Goal: Task Accomplishment & Management: Manage account settings

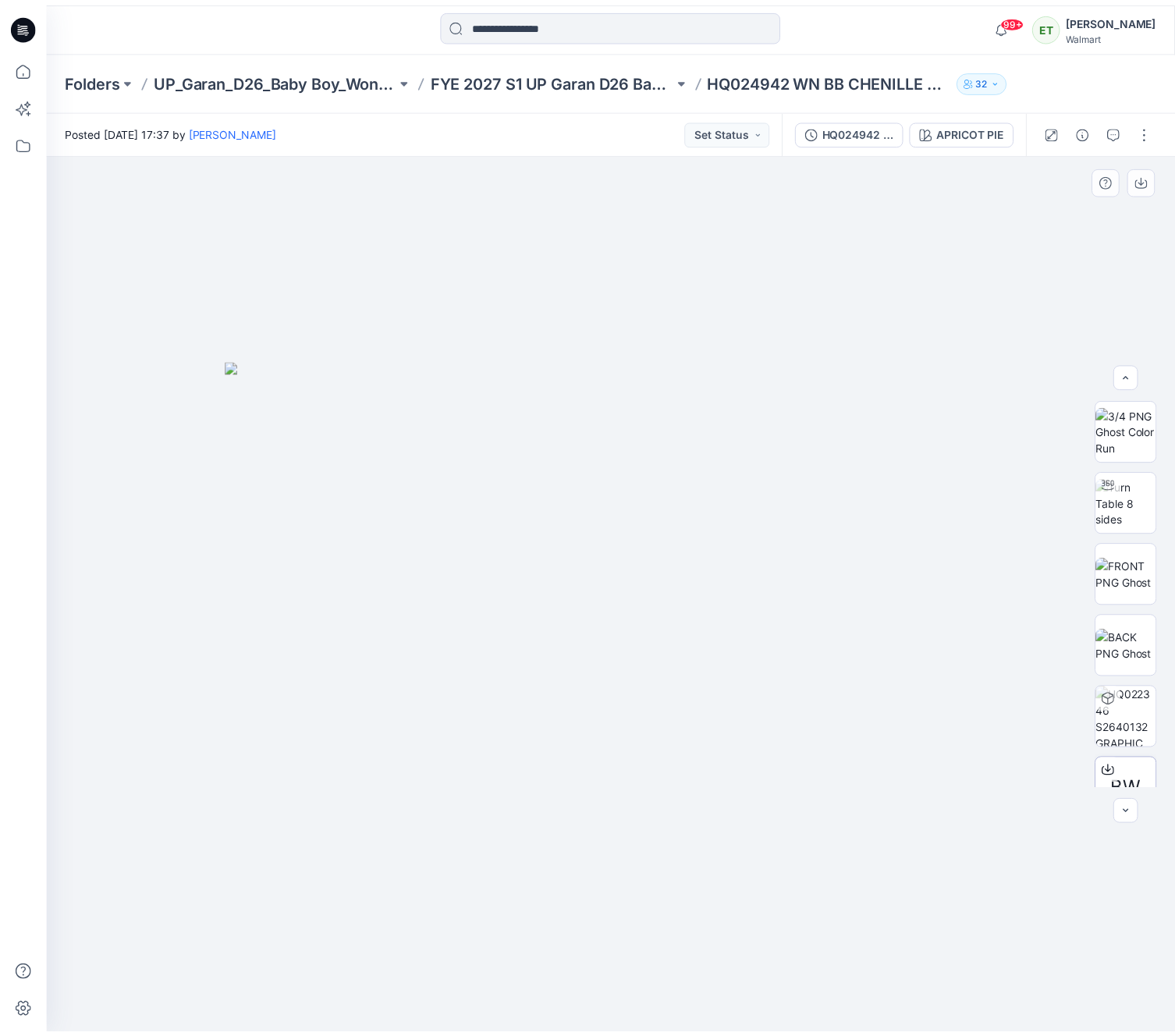
scroll to position [172, 0]
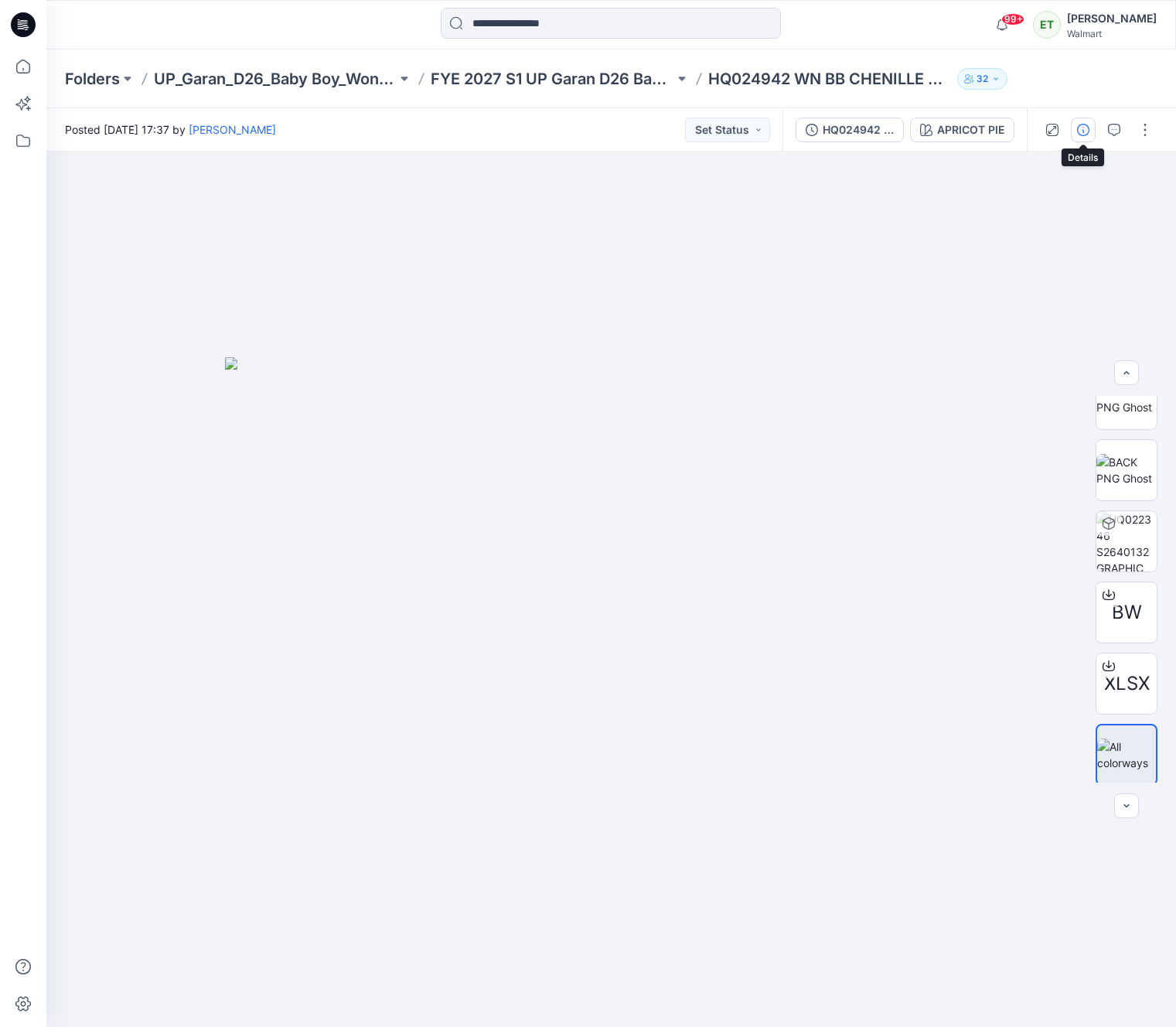
click at [1077, 130] on icon "button" at bounding box center [1082, 130] width 12 height 12
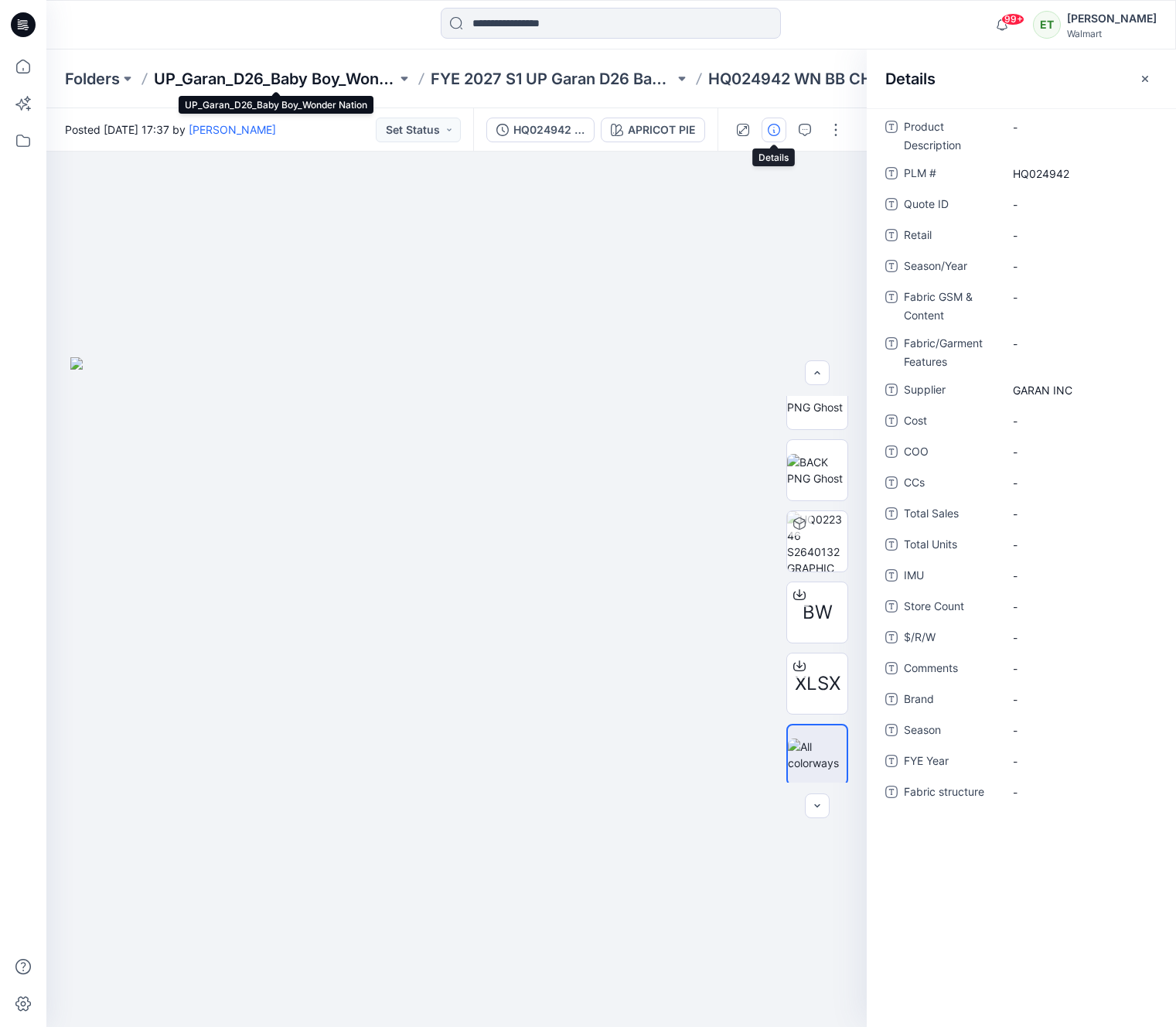
click at [341, 82] on p "UP_Garan_D26_Baby Boy_Wonder Nation" at bounding box center [275, 78] width 243 height 22
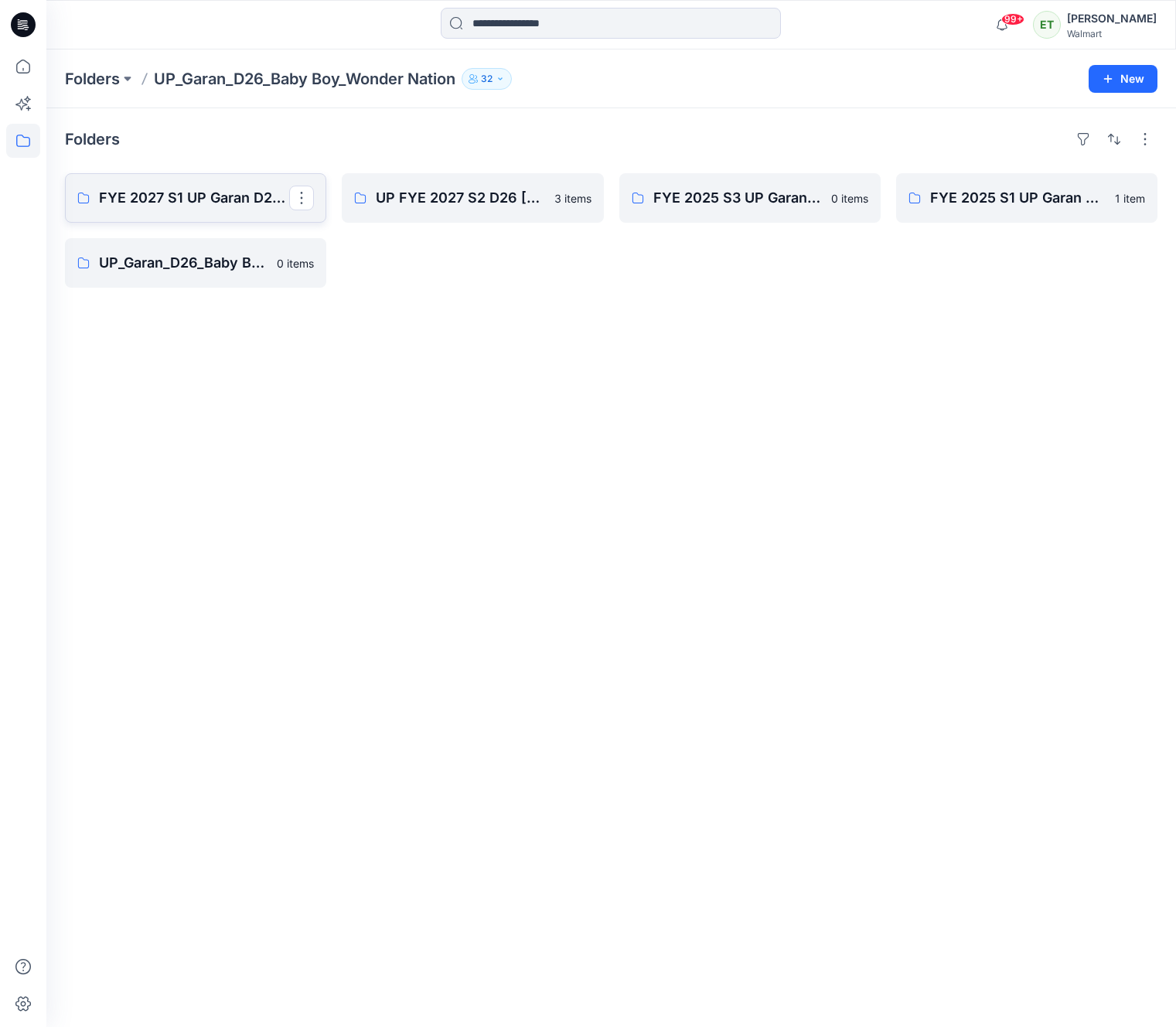
click at [231, 190] on p "FYE 2027 S1 UP Garan D26 Baby Boy" at bounding box center [194, 198] width 190 height 22
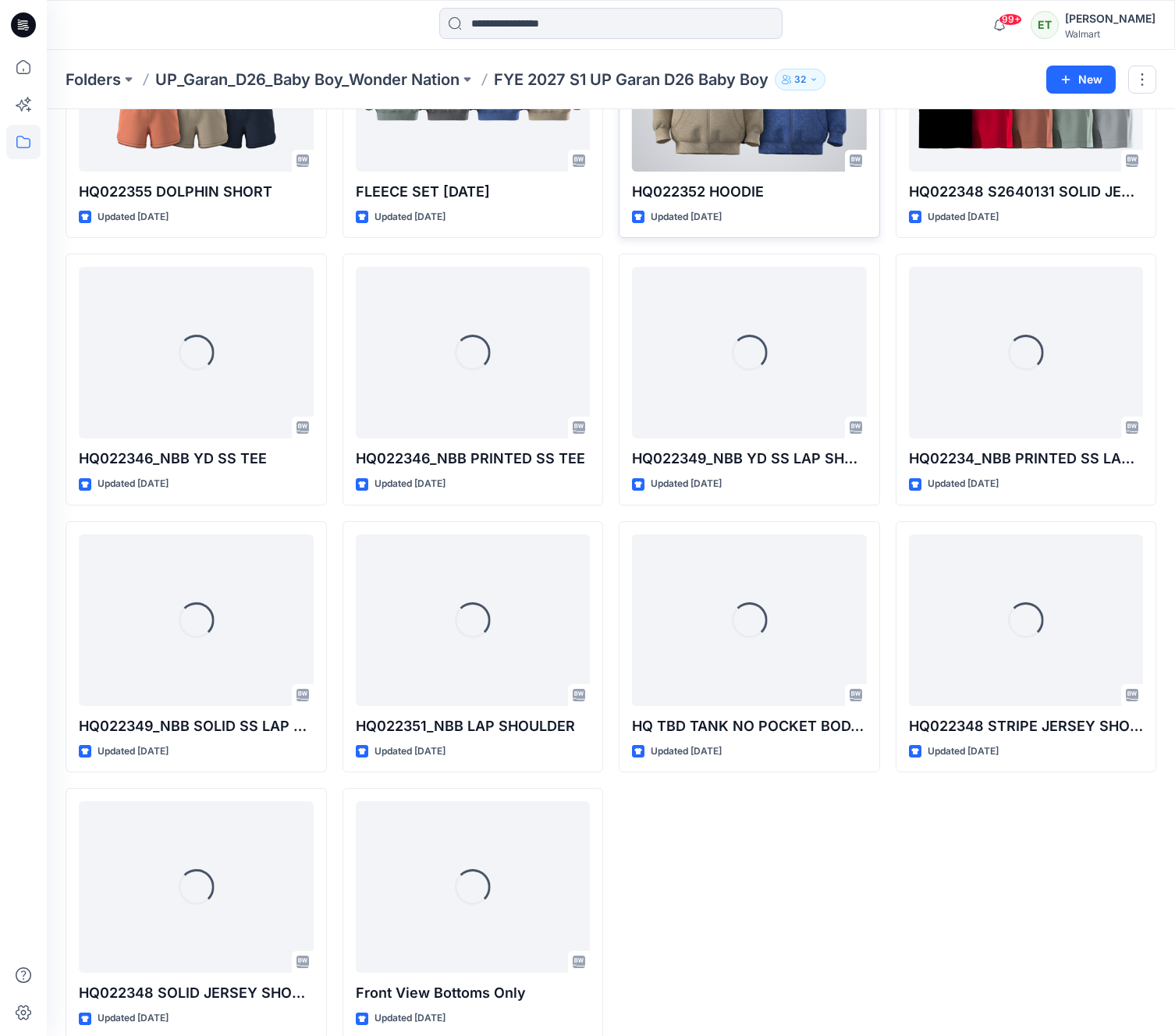
scroll to position [1548, 0]
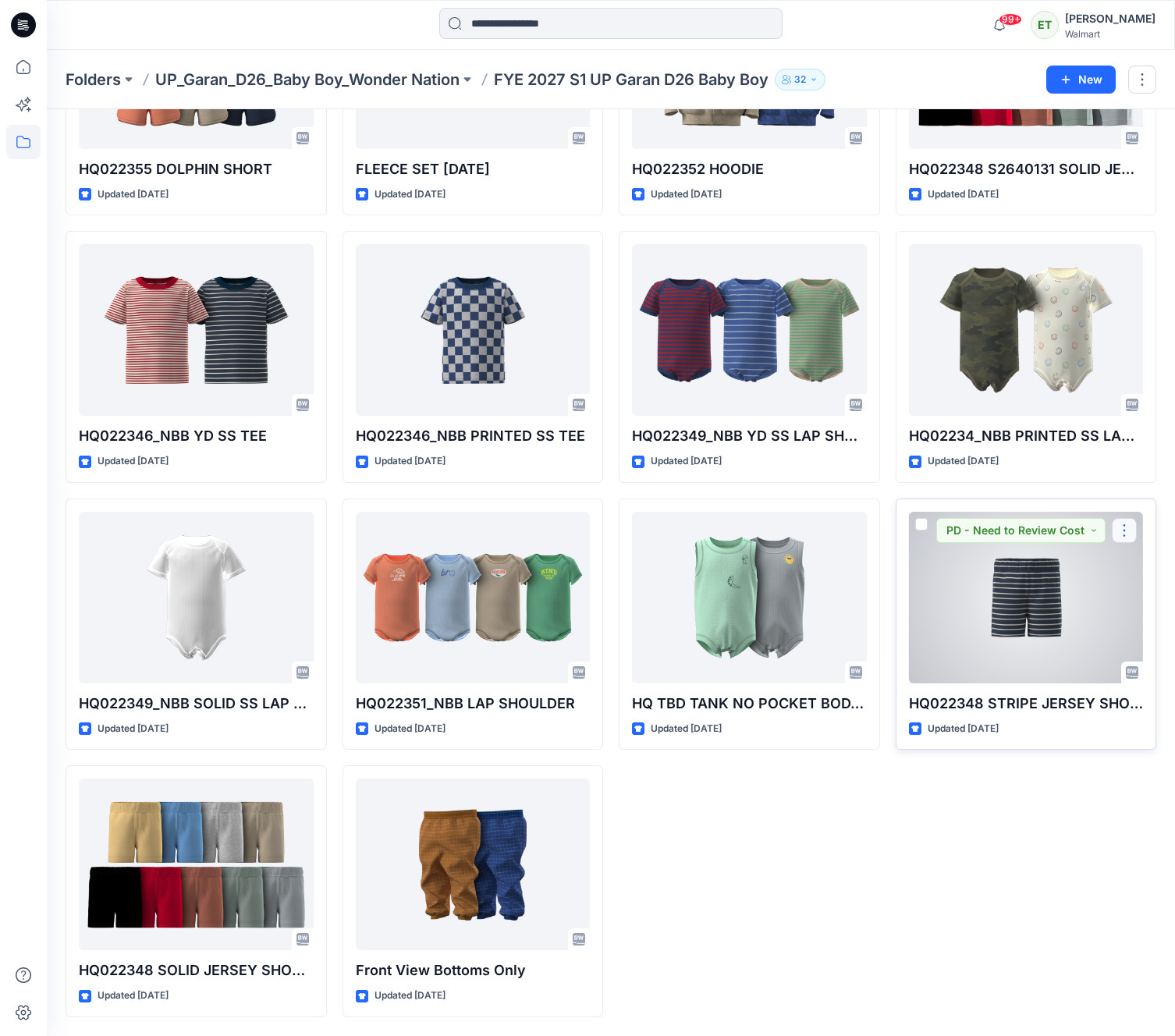
click at [1121, 540] on button "button" at bounding box center [1124, 530] width 25 height 25
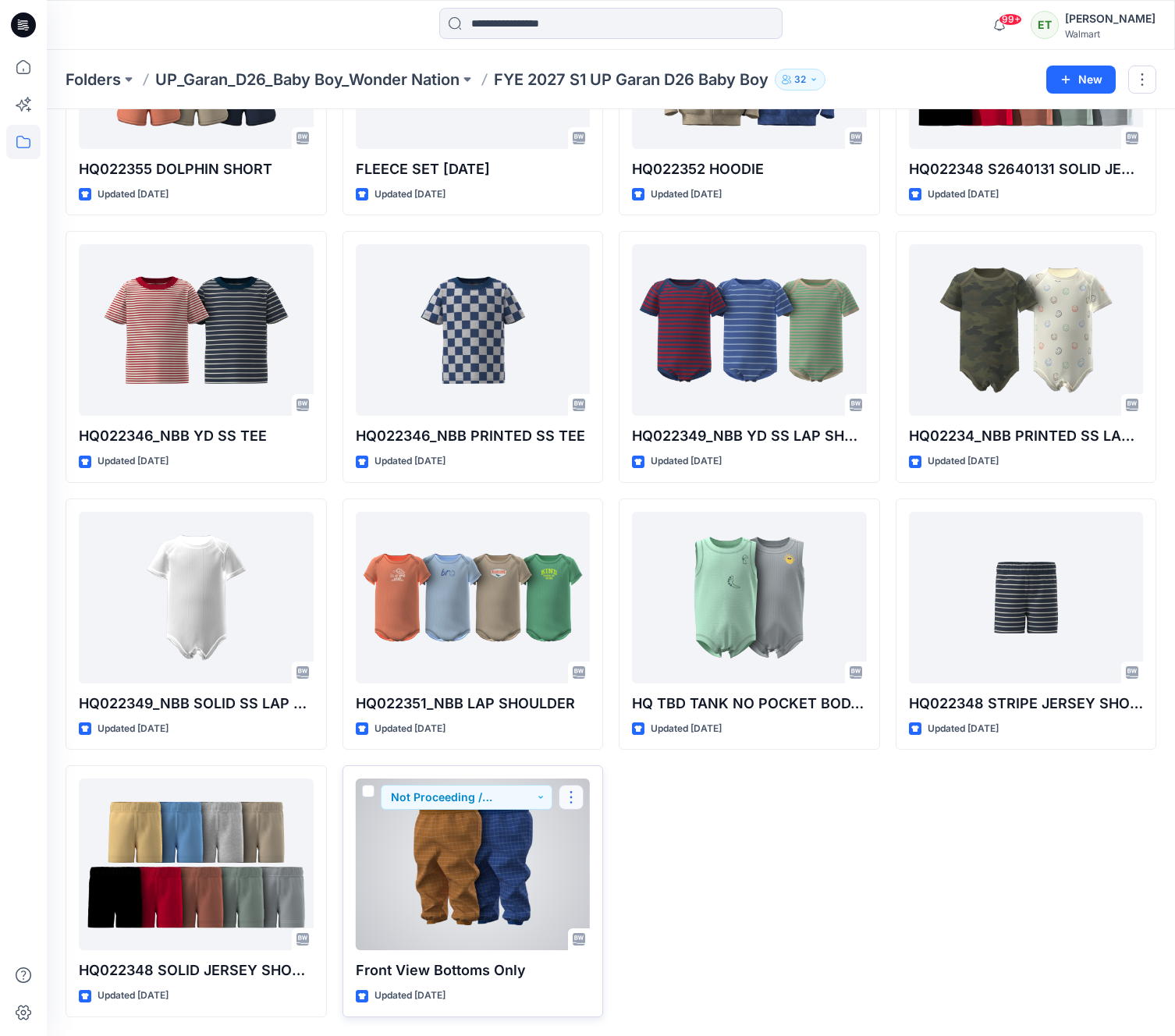
click at [574, 801] on button "button" at bounding box center [571, 797] width 25 height 25
click at [635, 843] on button "Edit" at bounding box center [646, 833] width 169 height 29
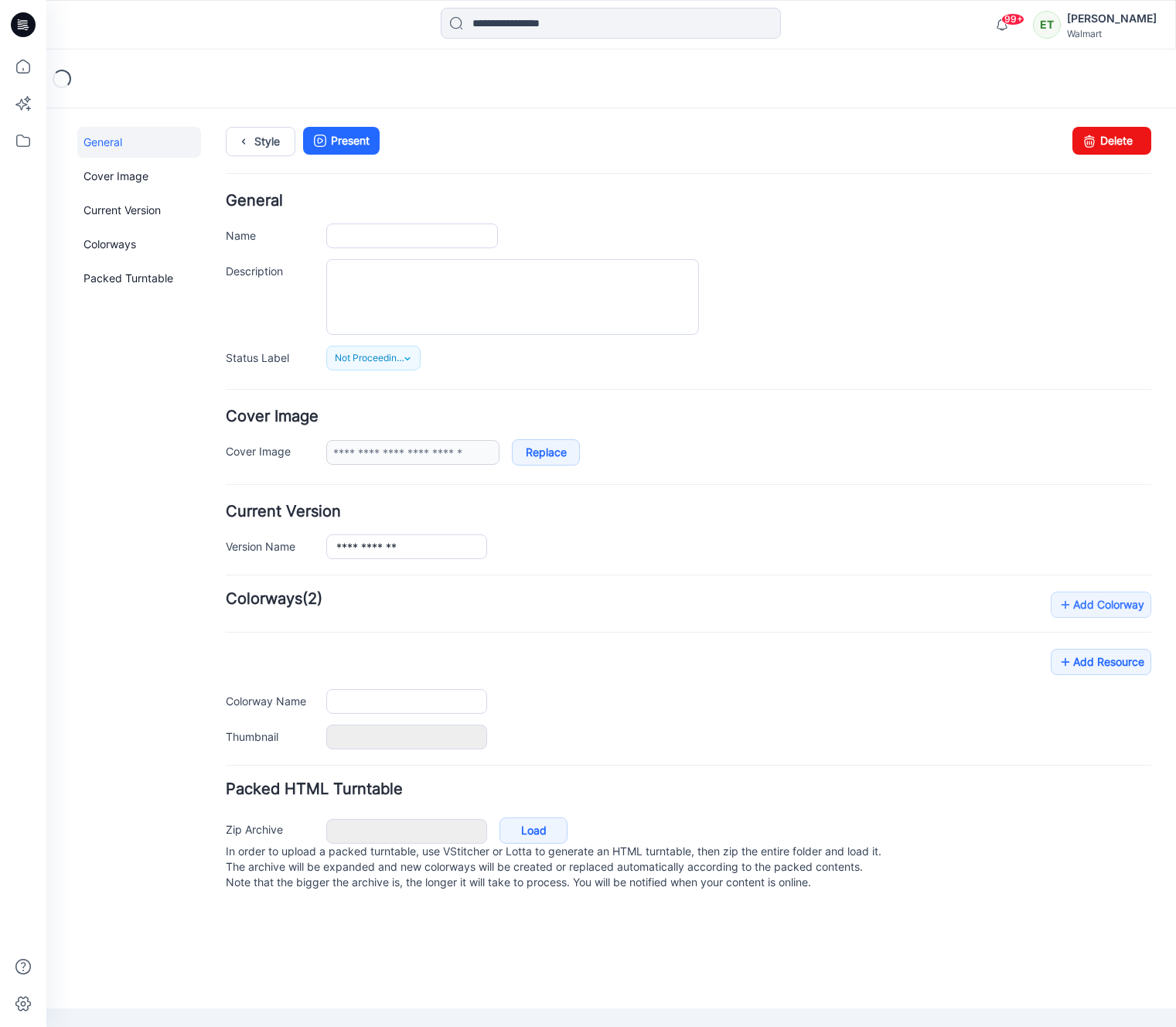
type input "**********"
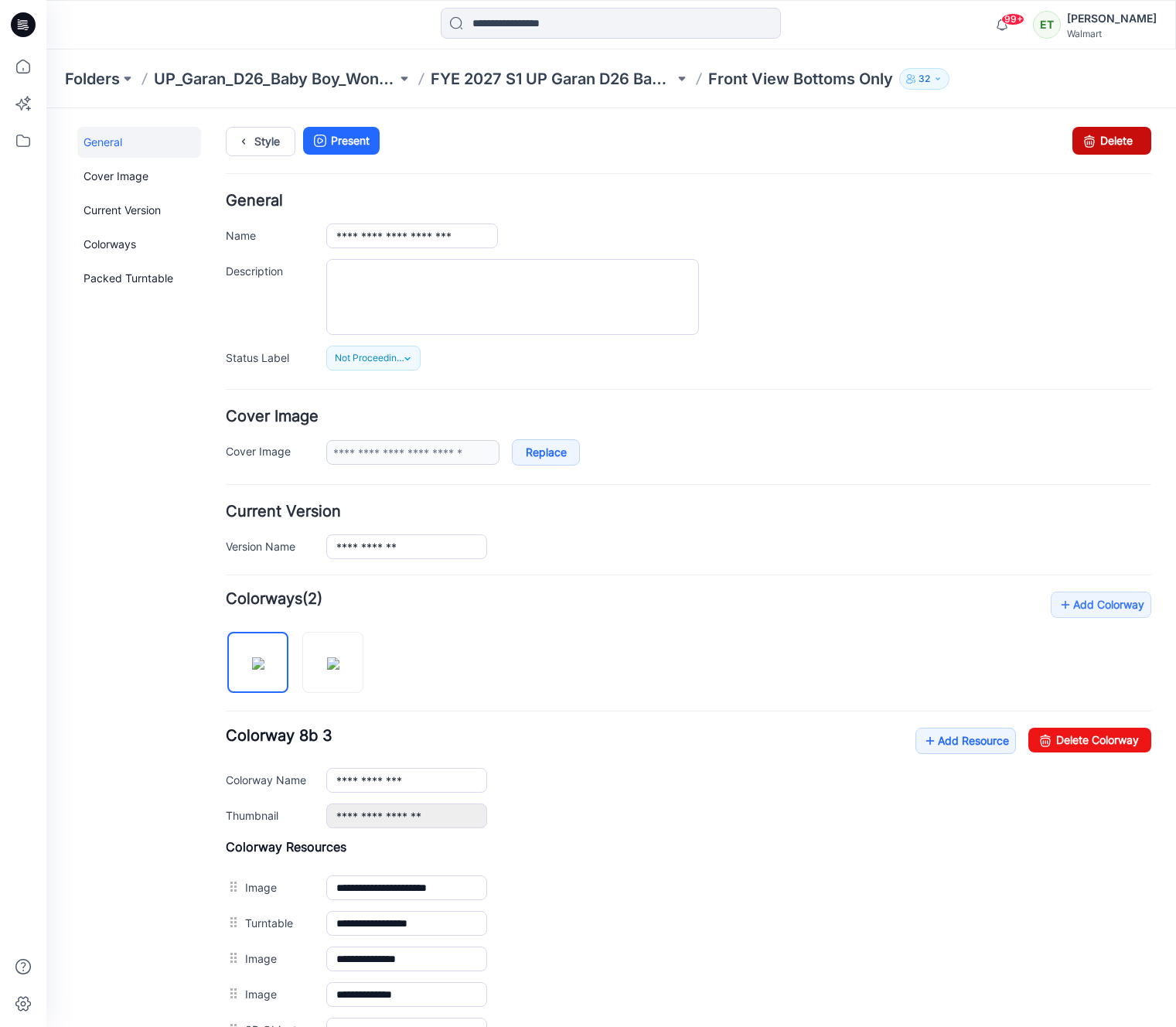
click at [1100, 151] on link "Delete" at bounding box center [1111, 141] width 79 height 28
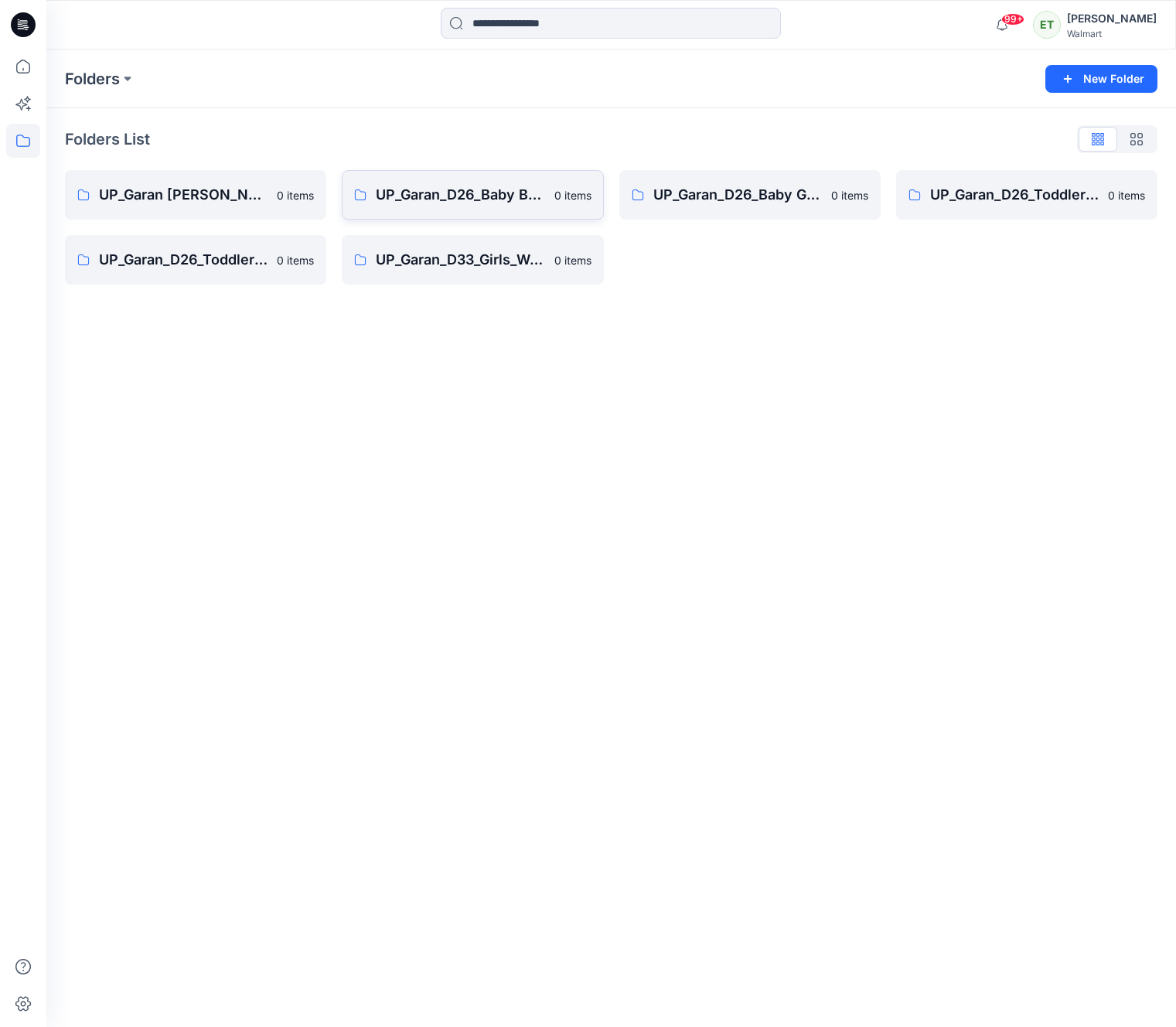
click at [389, 172] on link "UP_Garan_D26_Baby Boy_Wonder Nation 0 items" at bounding box center [472, 195] width 261 height 50
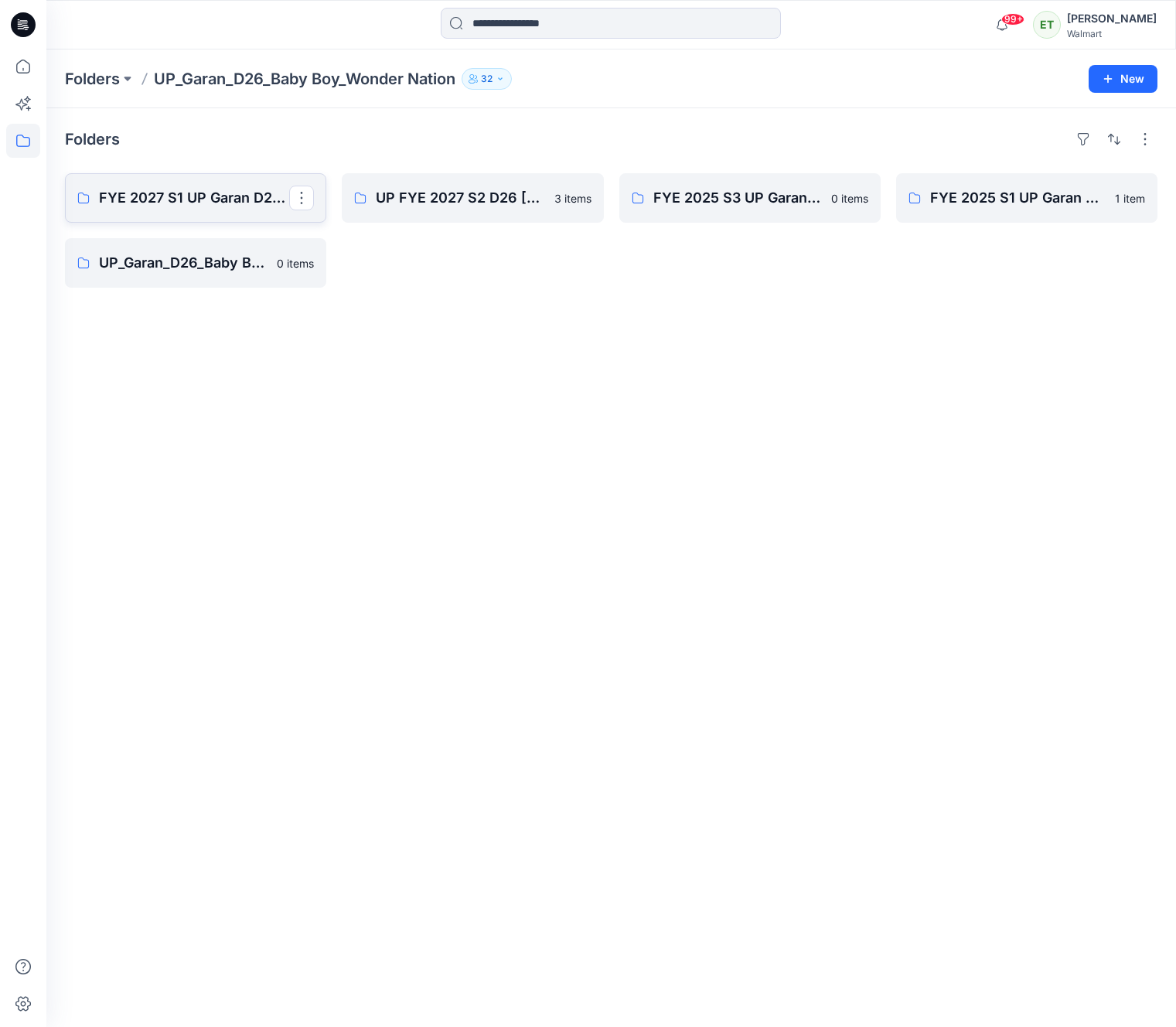
click at [242, 209] on link "FYE 2027 S1 UP Garan D26 Baby Boy" at bounding box center [195, 198] width 261 height 50
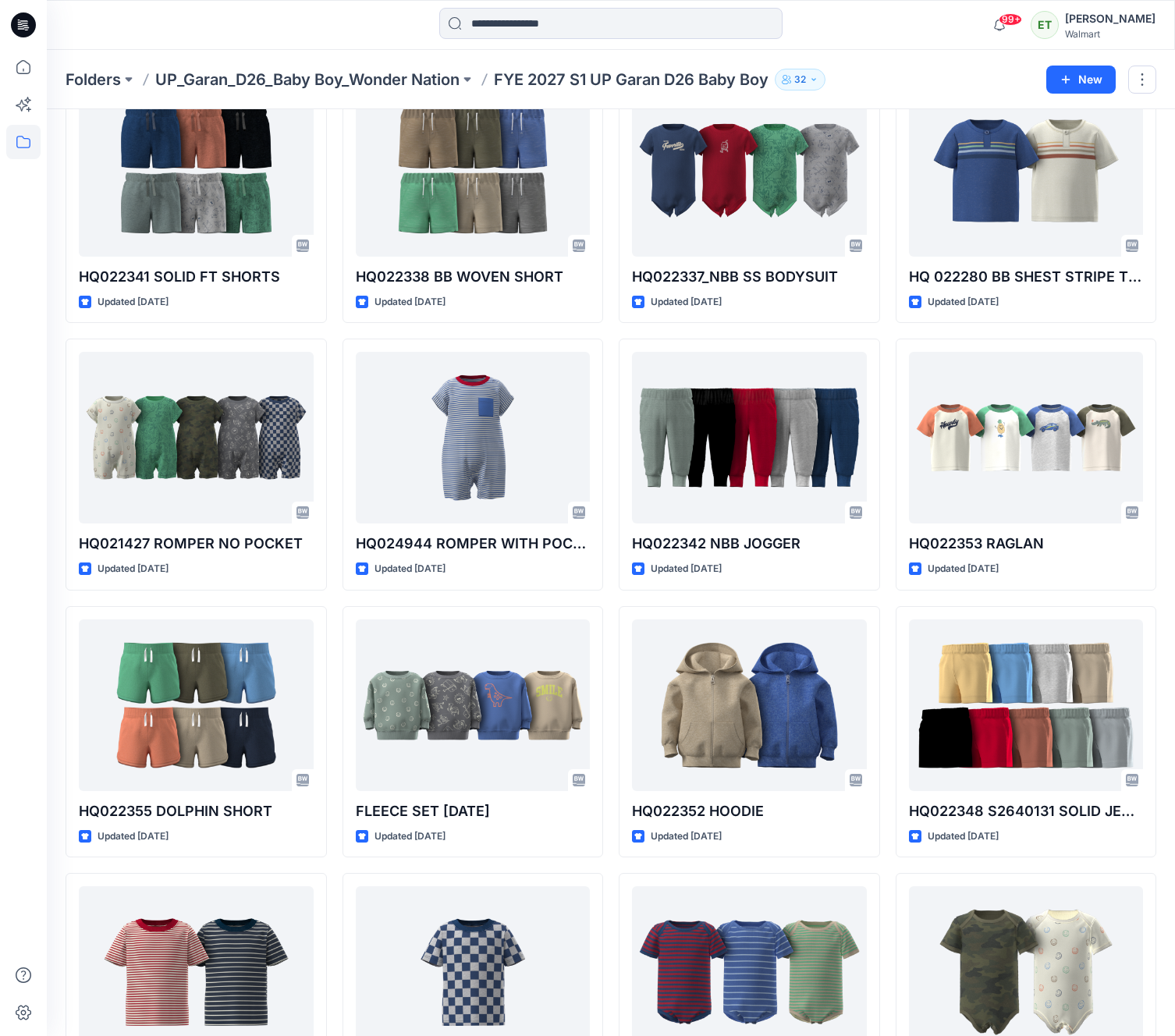
scroll to position [1548, 0]
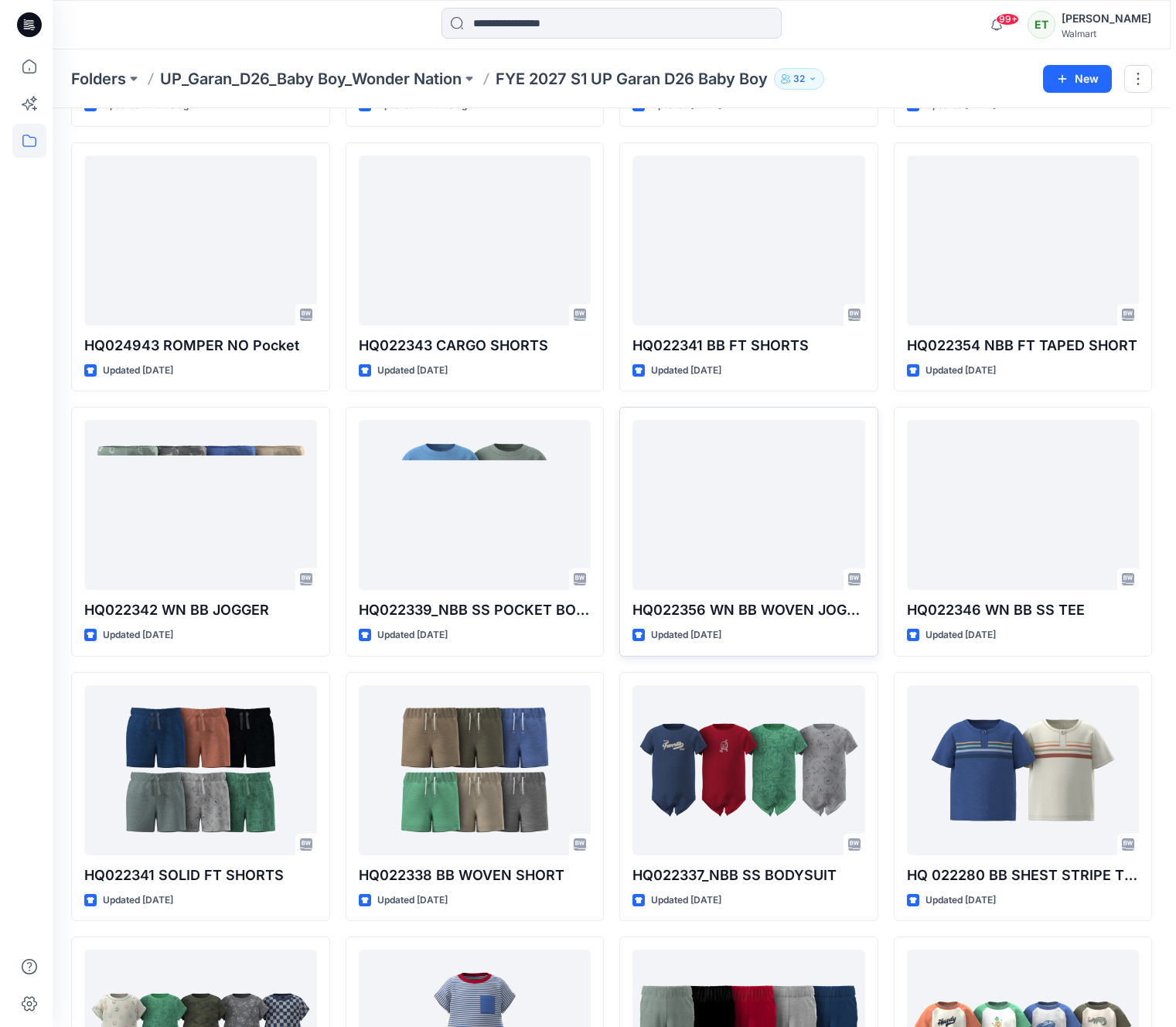
scroll to position [0, 0]
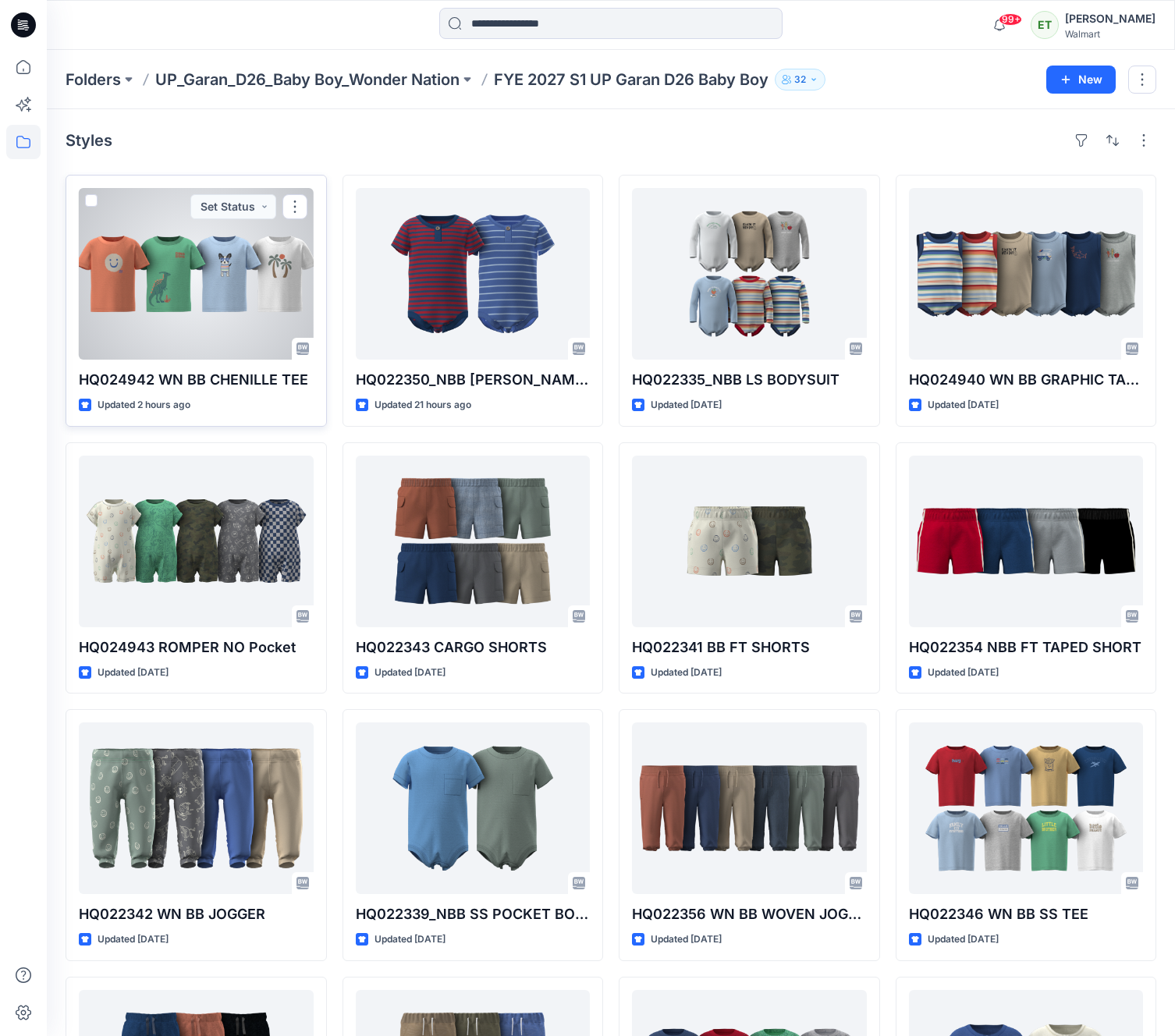
click at [210, 307] on div at bounding box center [196, 274] width 235 height 172
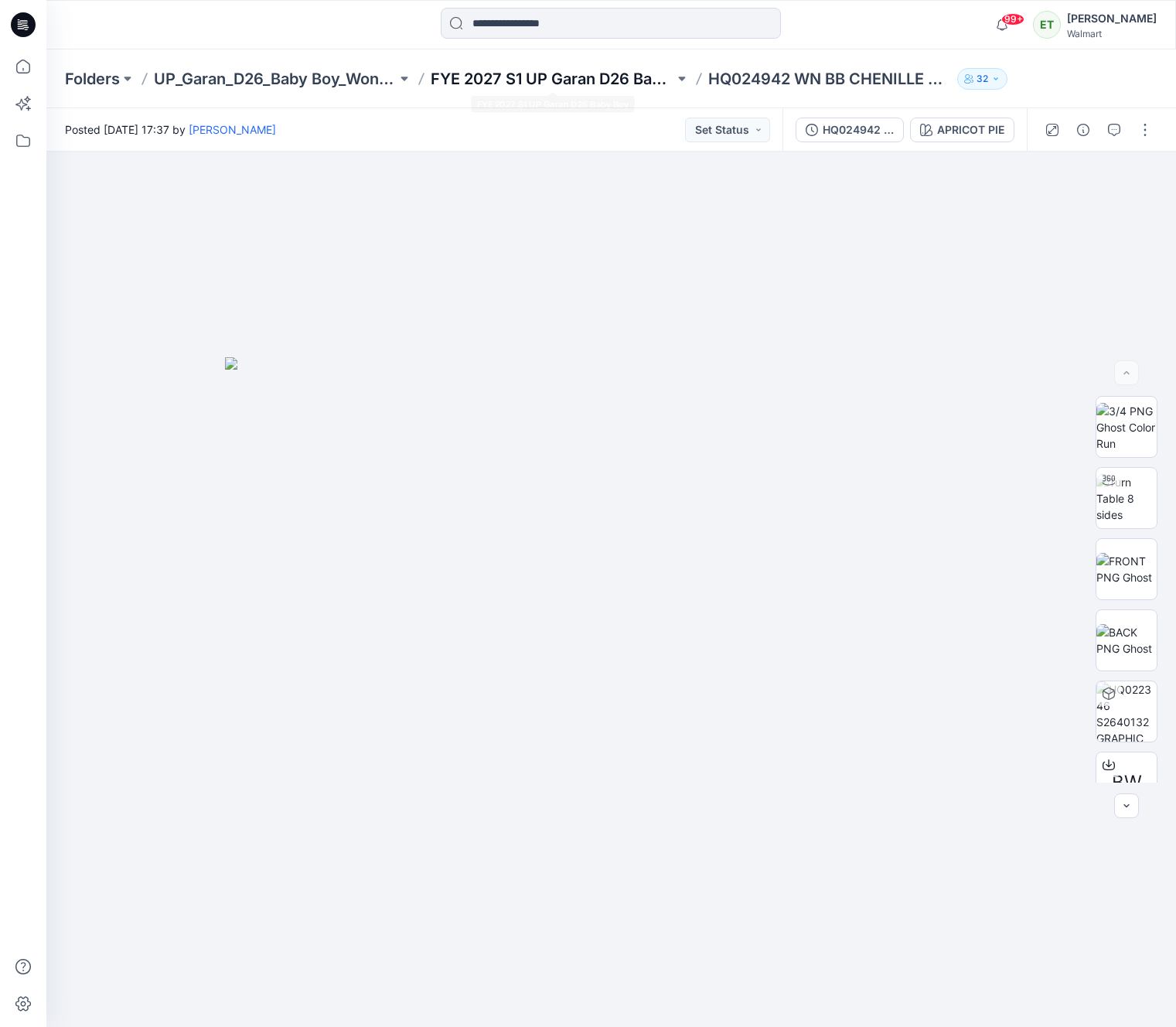
click at [593, 86] on p "FYE 2027 S1 UP Garan D26 Baby Boy" at bounding box center [552, 78] width 243 height 22
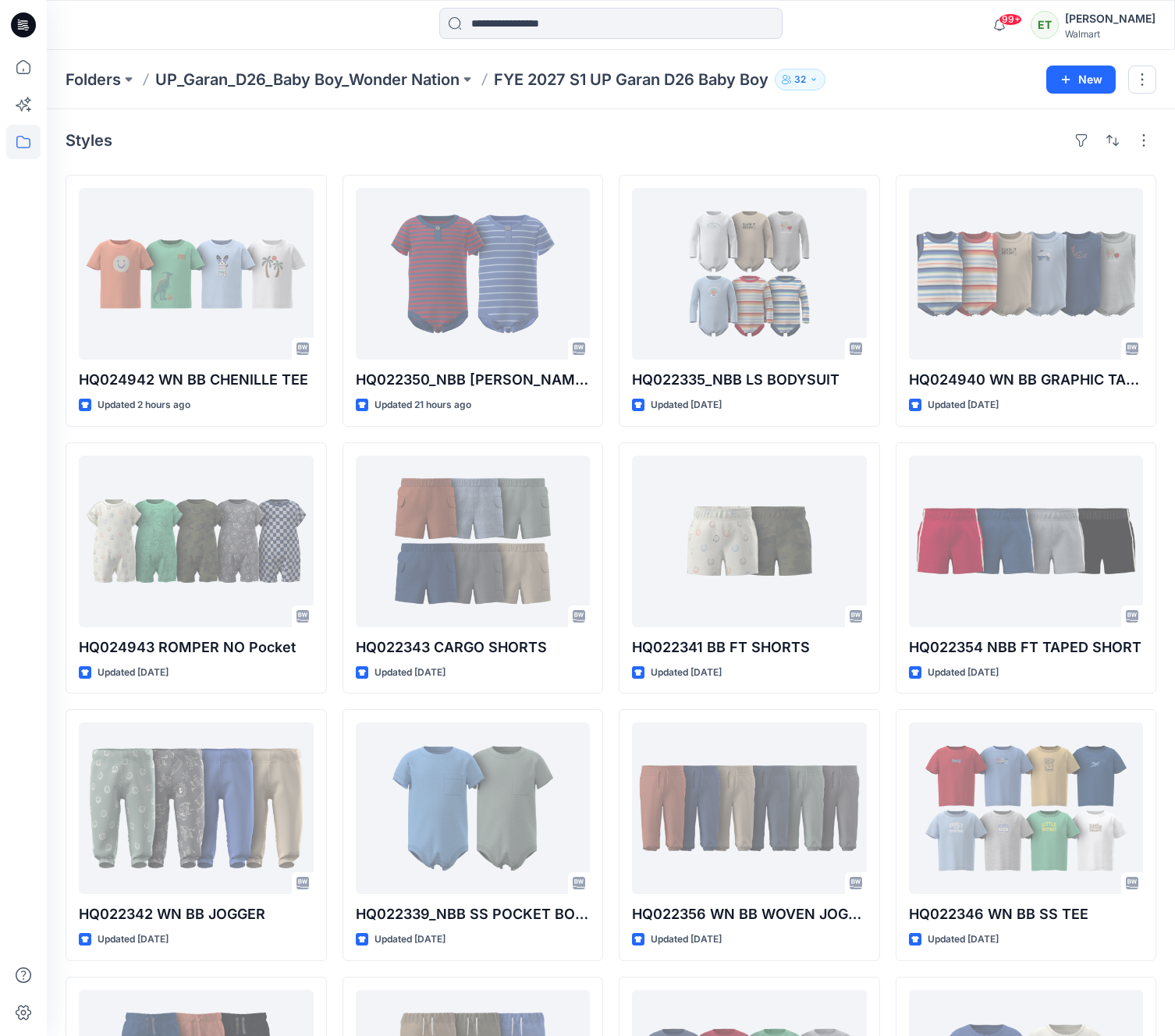
click at [600, 84] on p "FYE 2027 S1 UP Garan D26 Baby Boy" at bounding box center [631, 79] width 274 height 22
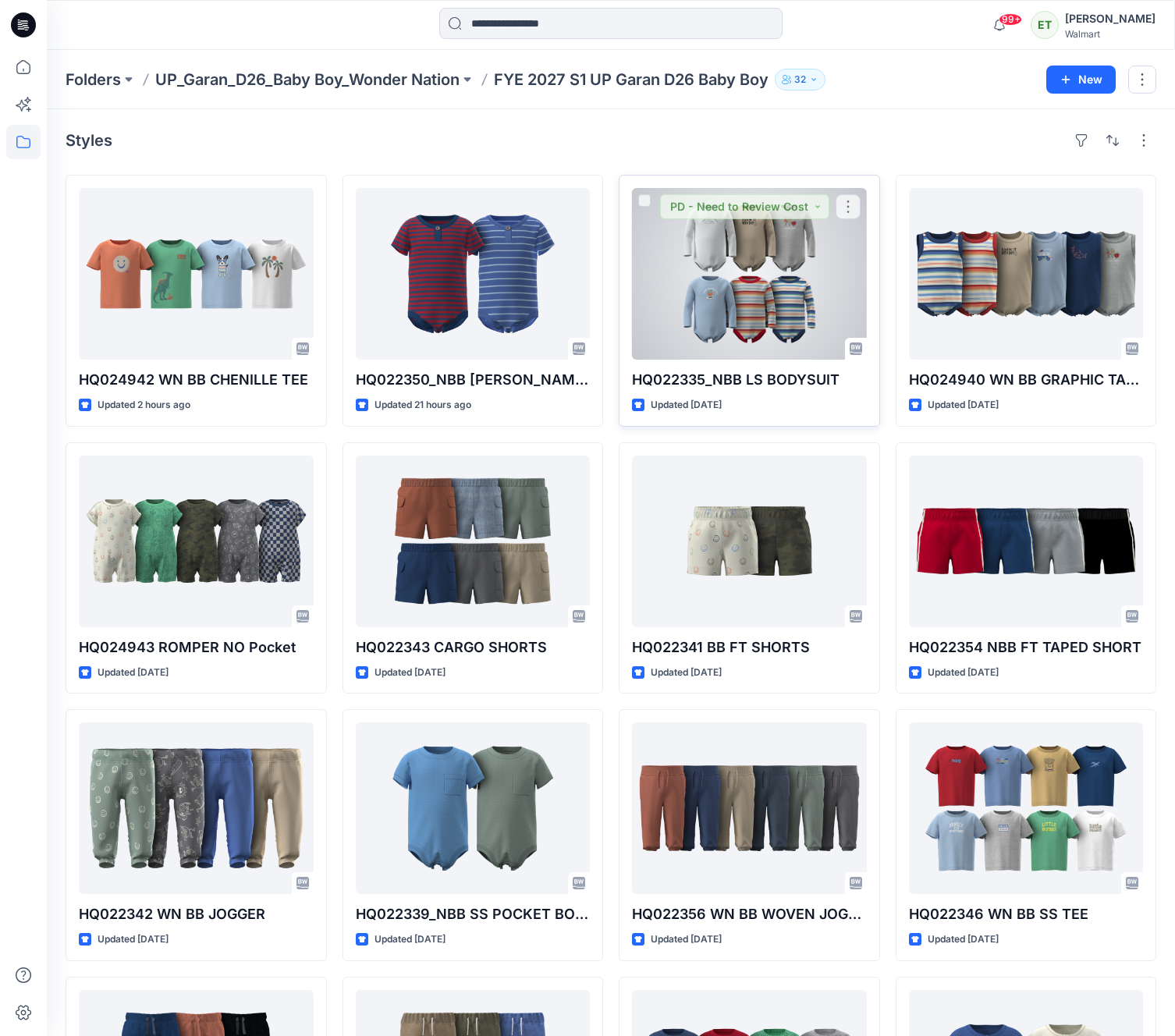
click at [796, 320] on div at bounding box center [749, 274] width 235 height 172
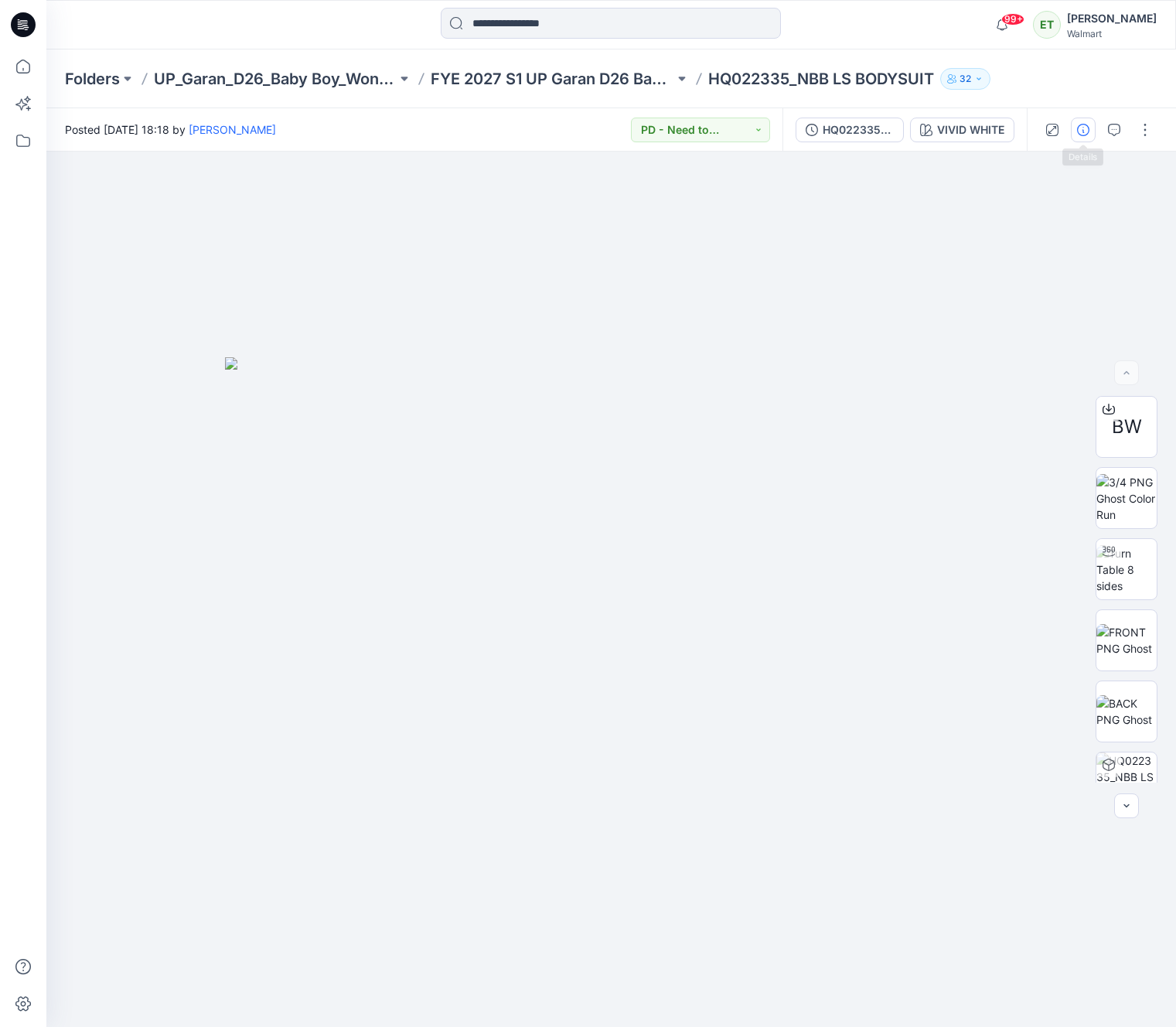
click at [1086, 134] on icon "button" at bounding box center [1082, 130] width 12 height 12
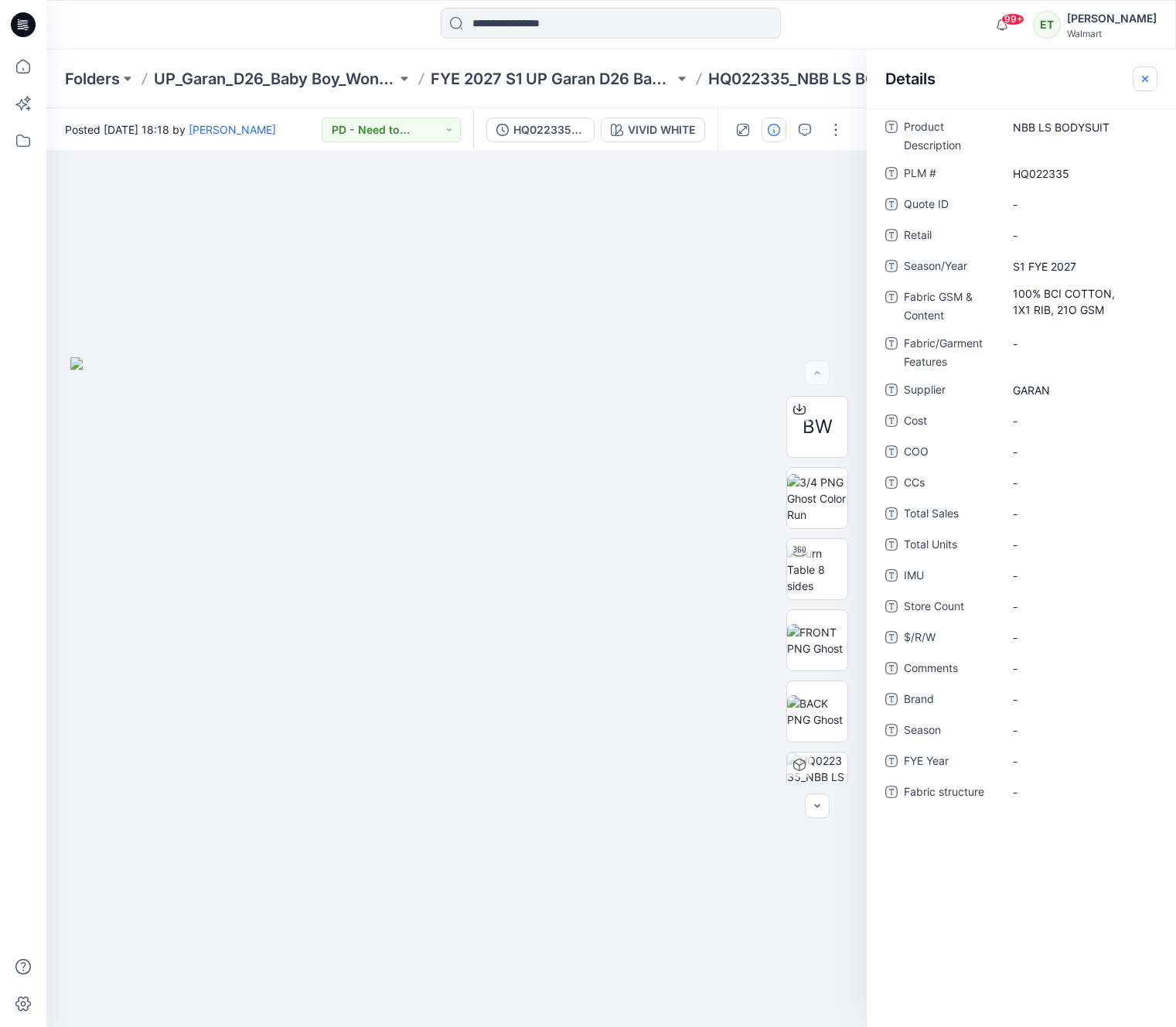
click at [1148, 85] on button "button" at bounding box center [1145, 78] width 25 height 25
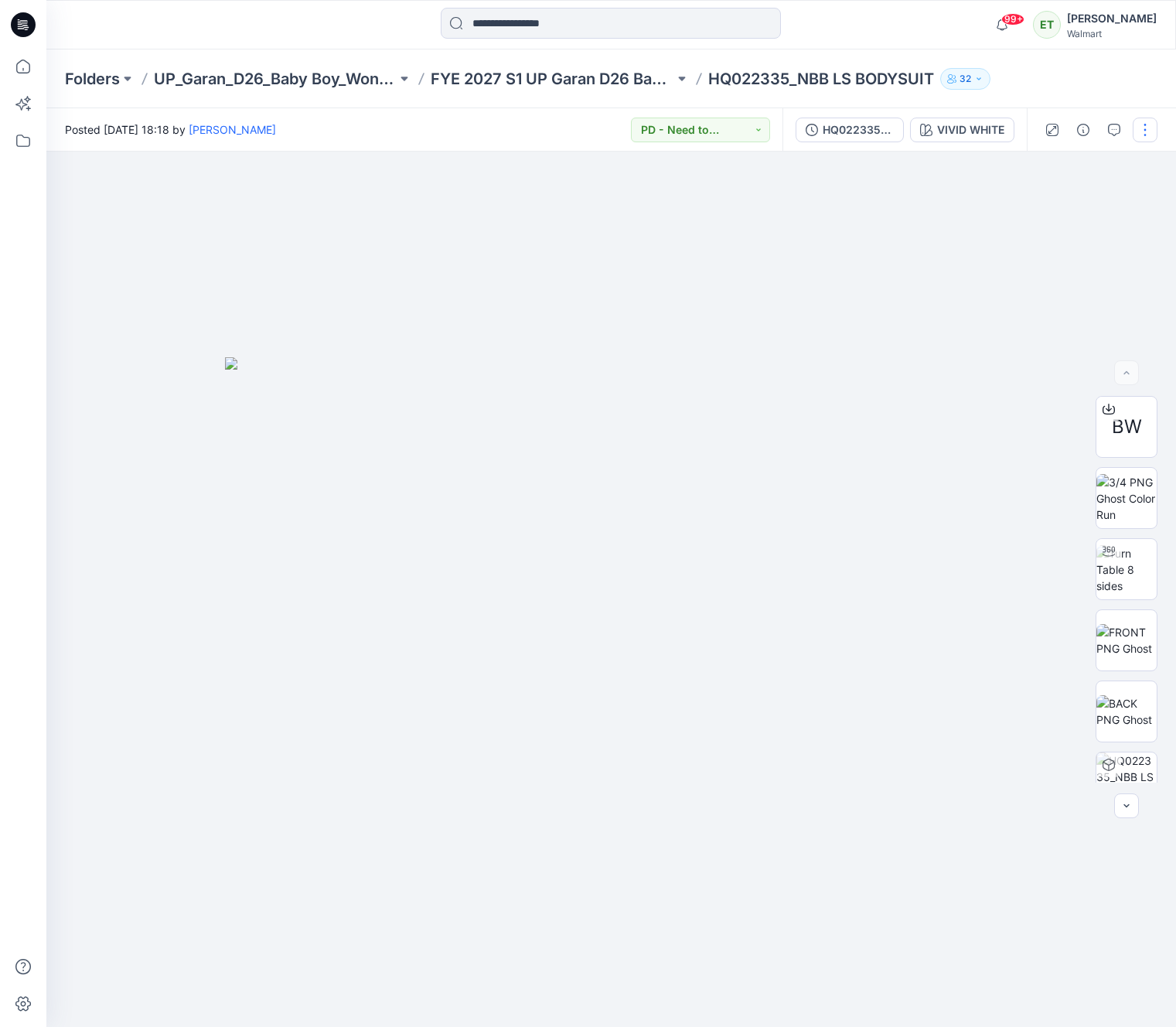
click at [1146, 131] on button "button" at bounding box center [1145, 130] width 25 height 25
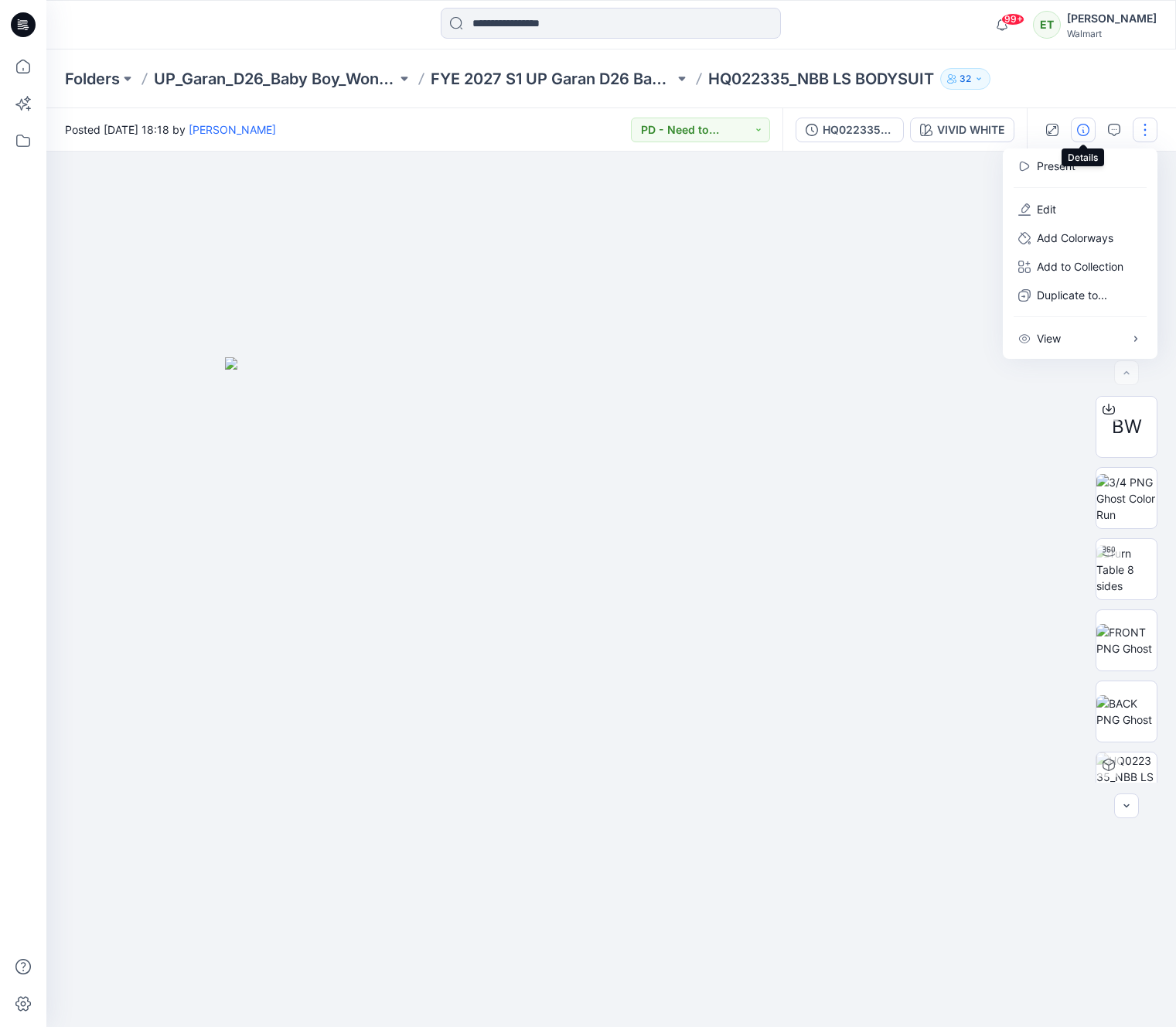
click at [1083, 121] on button "button" at bounding box center [1082, 130] width 25 height 25
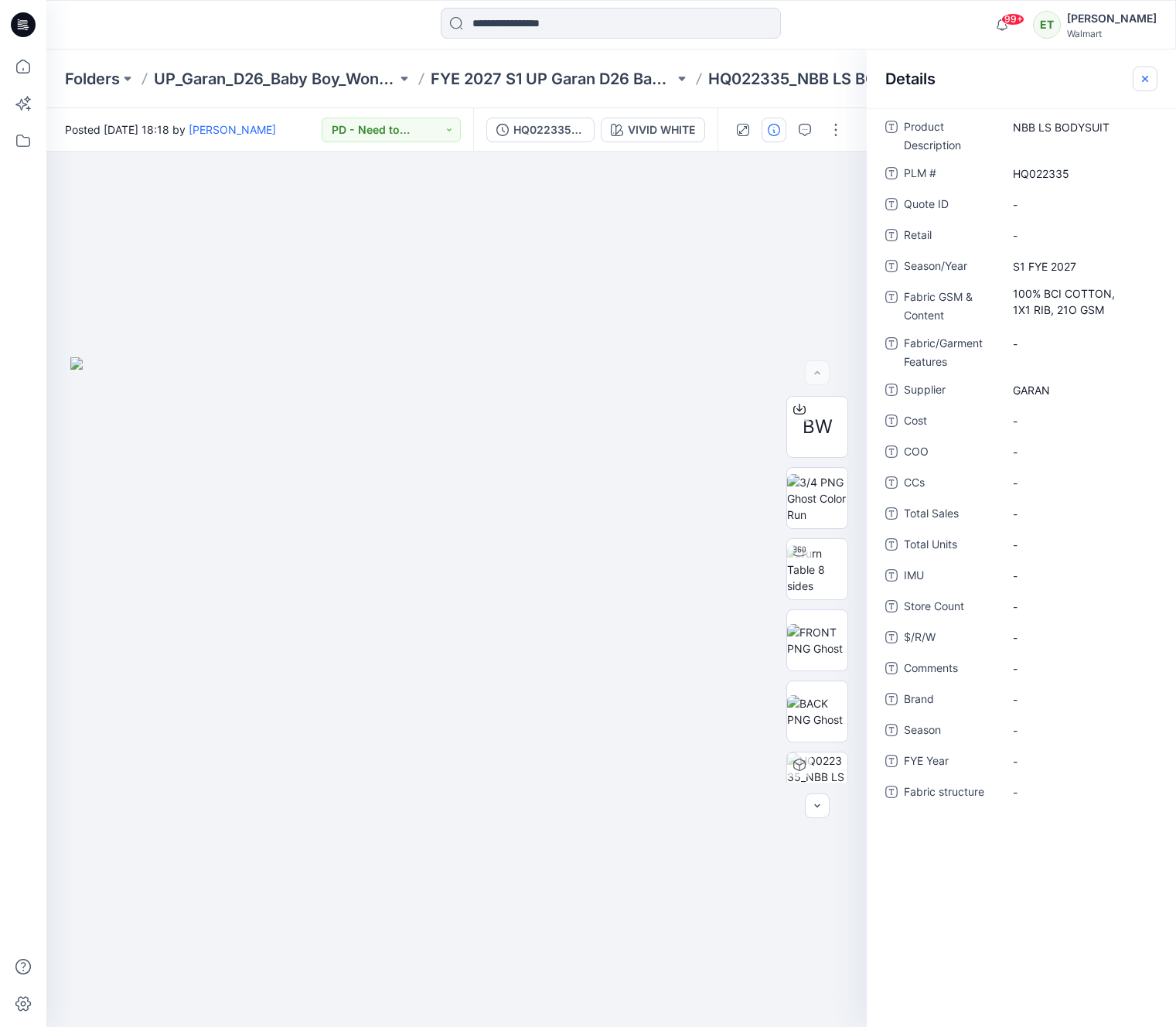
click at [1148, 83] on icon "button" at bounding box center [1145, 78] width 12 height 12
